Goal: Use online tool/utility: Utilize a website feature to perform a specific function

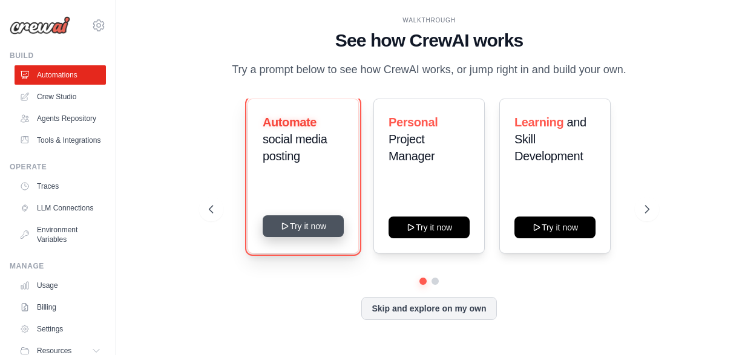
click at [301, 234] on button "Try it now" at bounding box center [303, 226] width 81 height 22
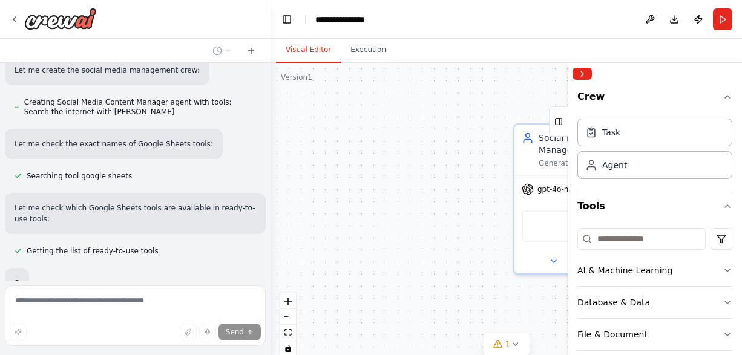
scroll to position [701, 0]
